Goal: Check status

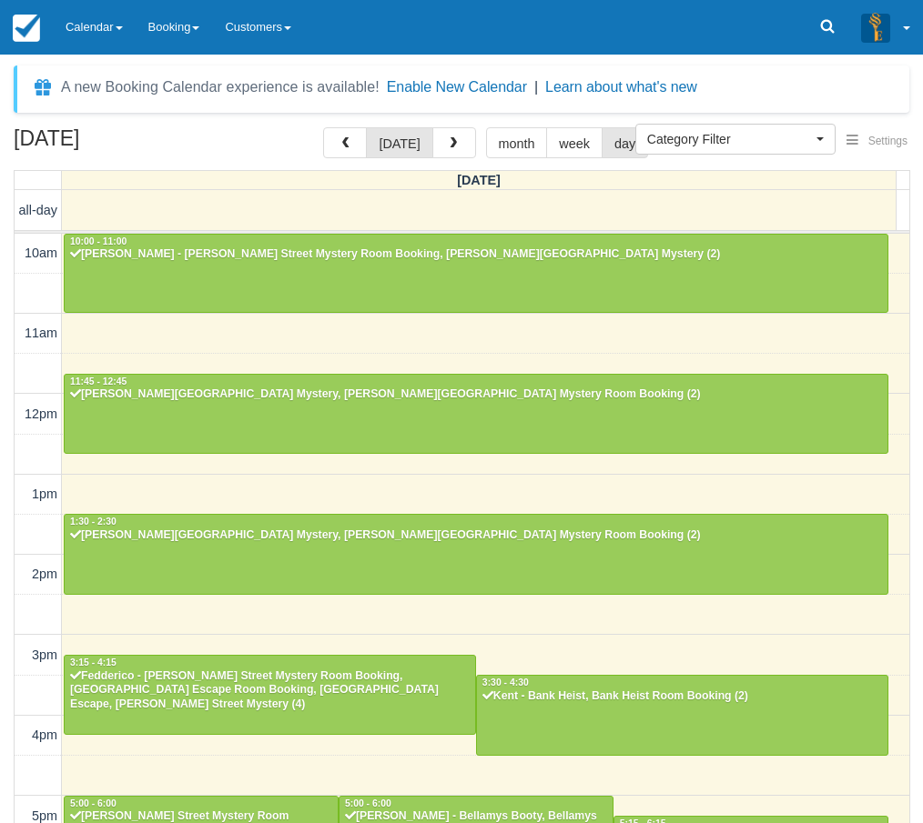
select select
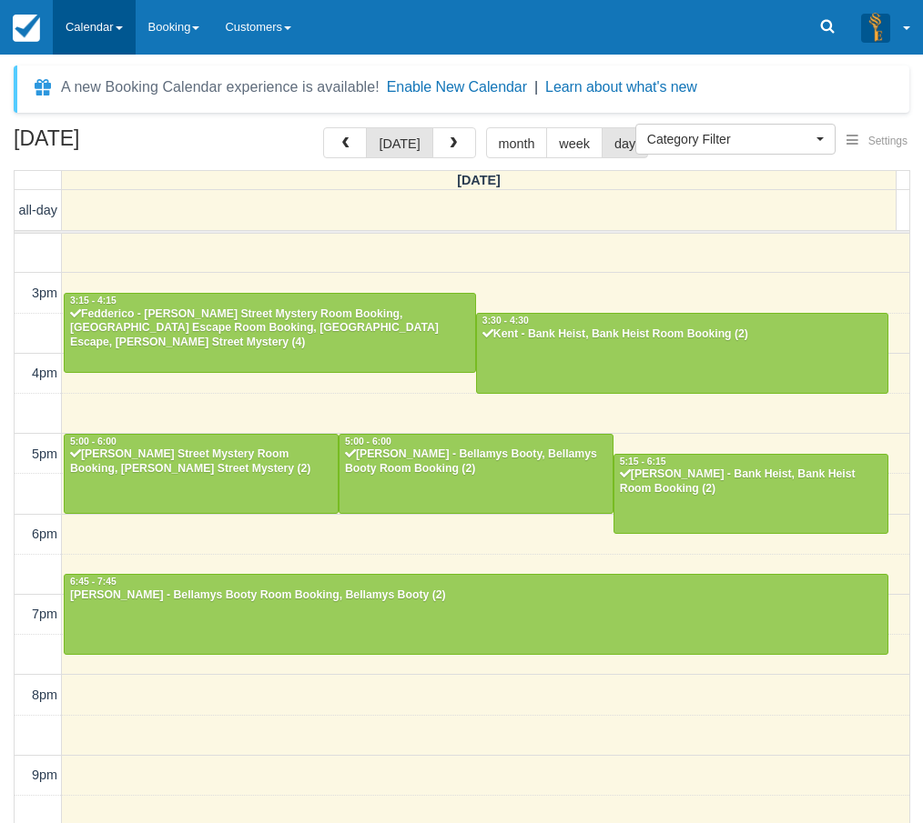
click at [87, 32] on link "Calendar" at bounding box center [94, 27] width 83 height 55
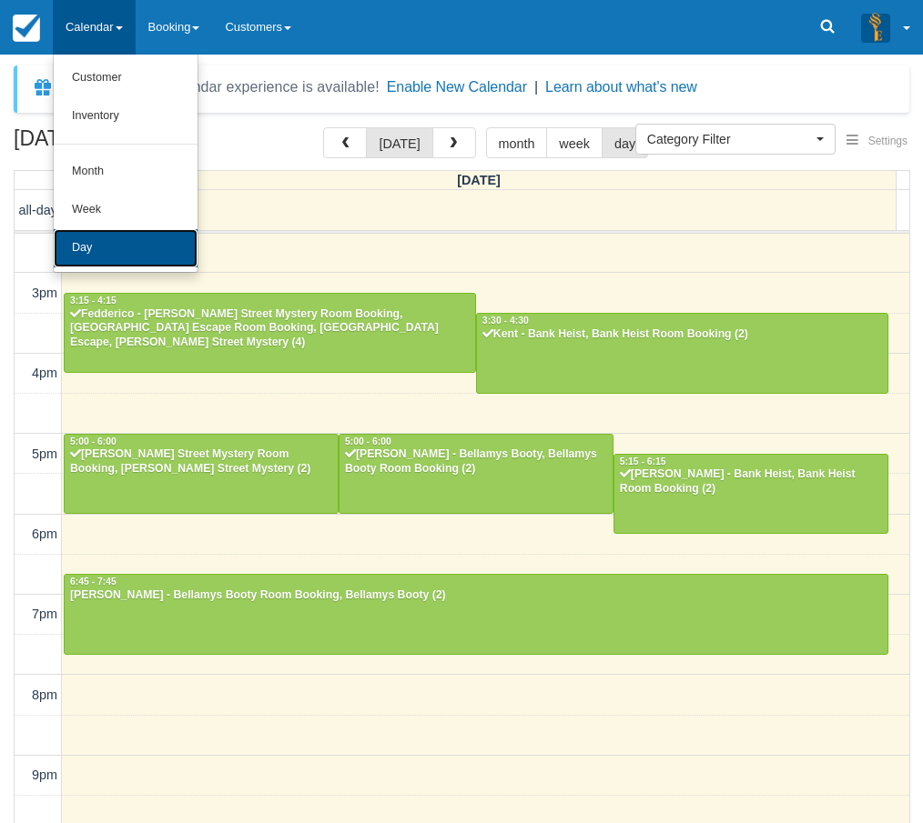
click at [124, 234] on link "Day" at bounding box center [126, 248] width 144 height 38
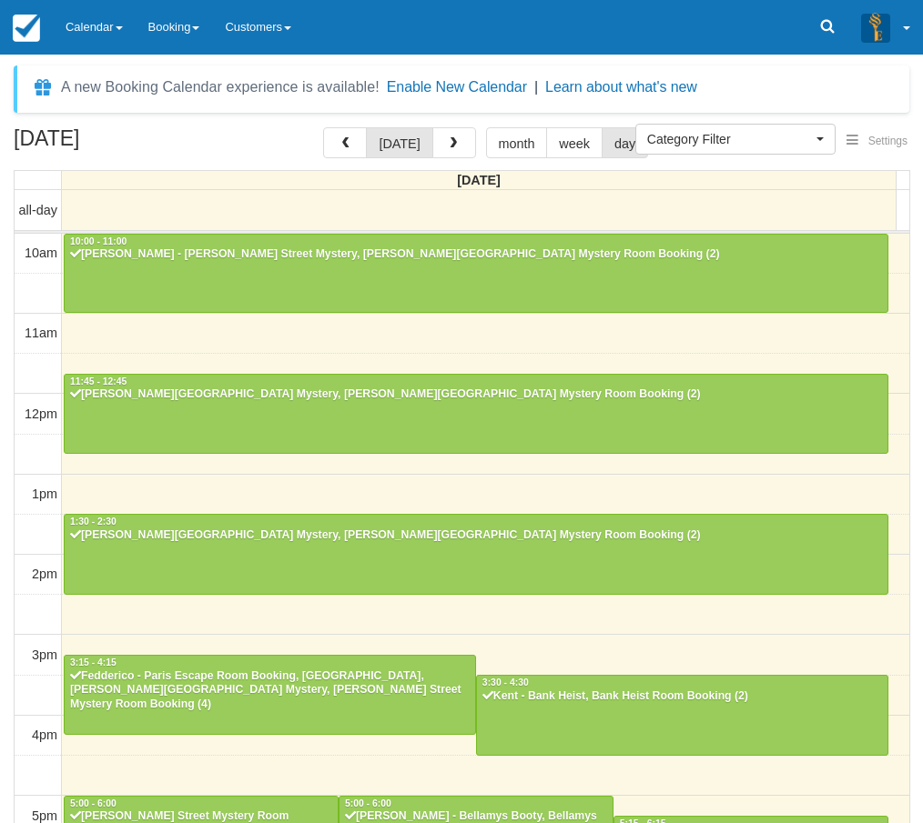
select select
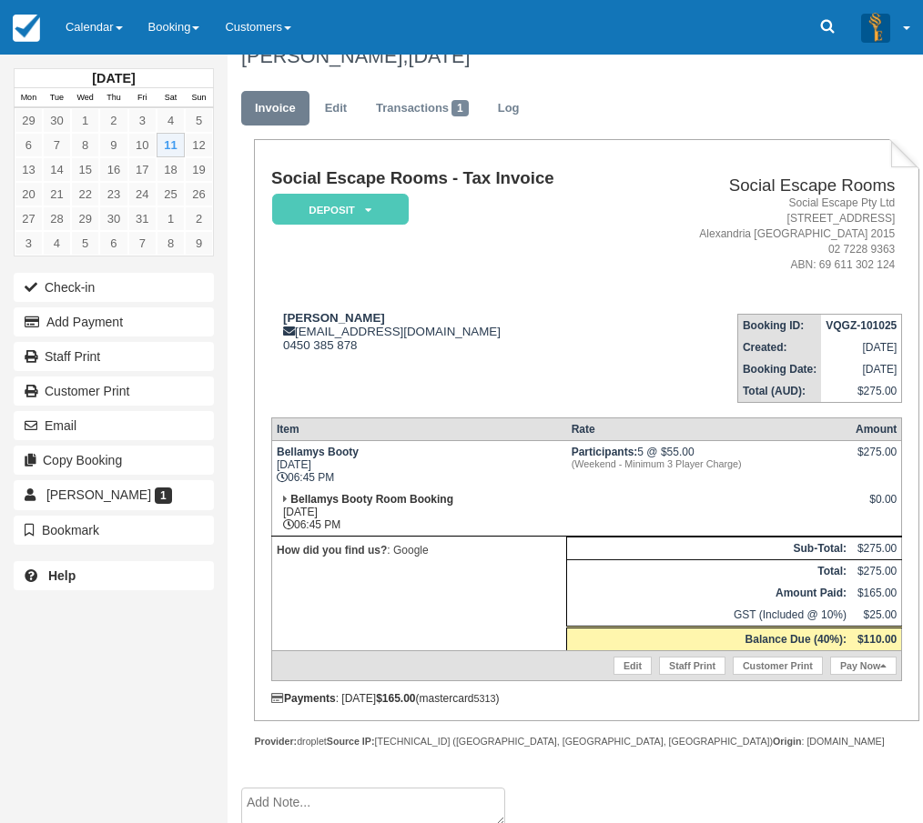
scroll to position [40, 0]
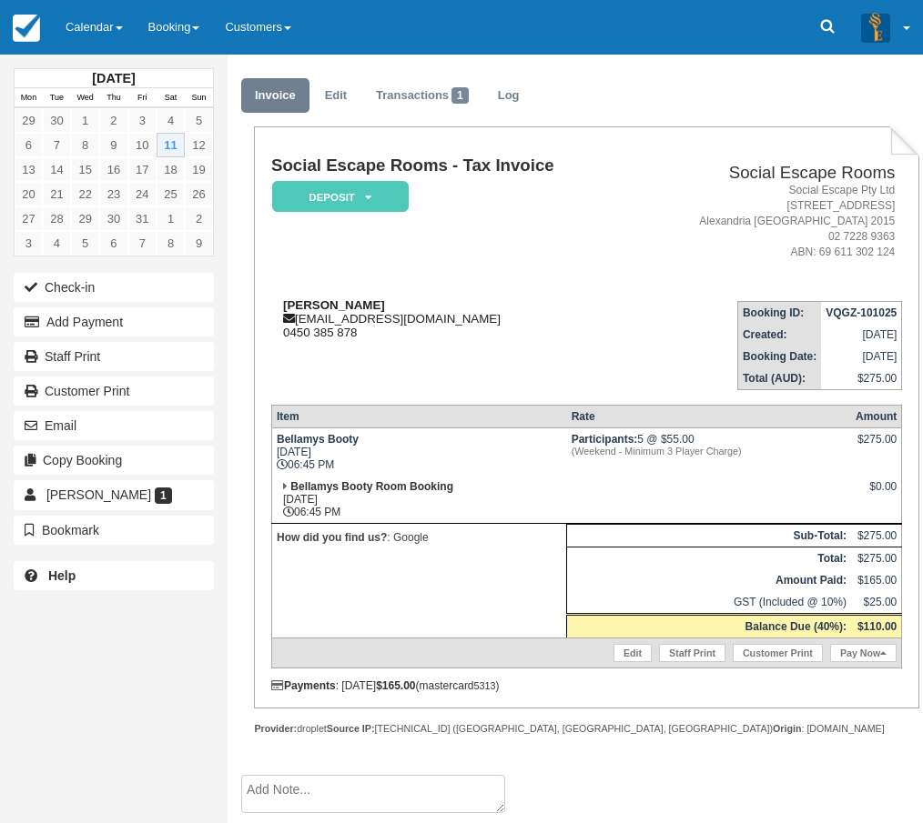
click at [302, 303] on strong "[PERSON_NAME]" at bounding box center [334, 305] width 102 height 14
drag, startPoint x: 302, startPoint y: 303, endPoint x: 342, endPoint y: 301, distance: 40.1
click at [342, 301] on strong "[PERSON_NAME]" at bounding box center [334, 305] width 102 height 14
